Goal: Find specific page/section: Find specific page/section

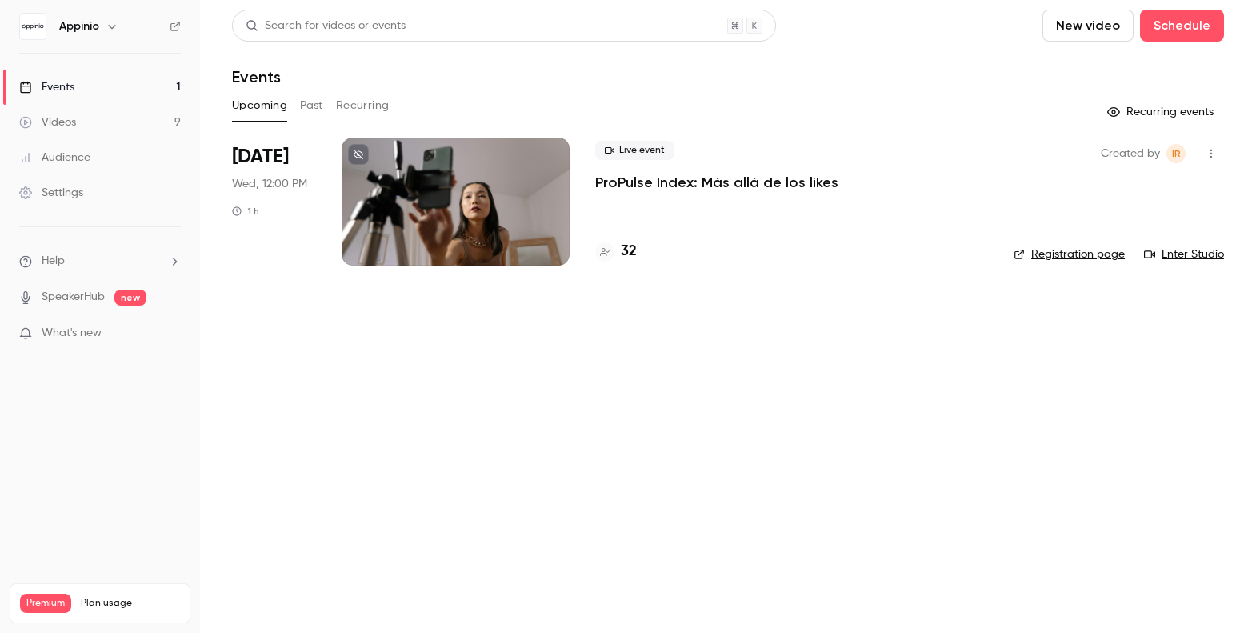
click at [487, 222] on div at bounding box center [456, 202] width 228 height 128
click at [487, 222] on main "Search for videos or events New video Schedule Events Upcoming Past Recurring R…" at bounding box center [728, 316] width 1056 height 633
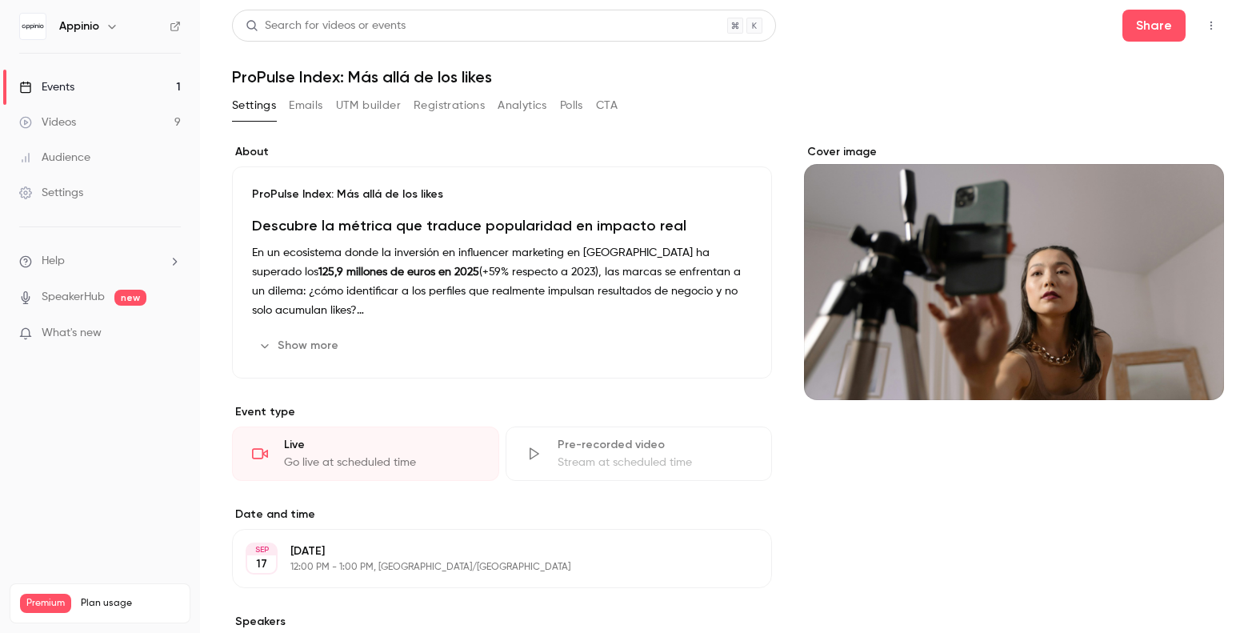
click at [457, 107] on button "Registrations" at bounding box center [449, 106] width 71 height 26
